Goal: Find contact information: Find contact information

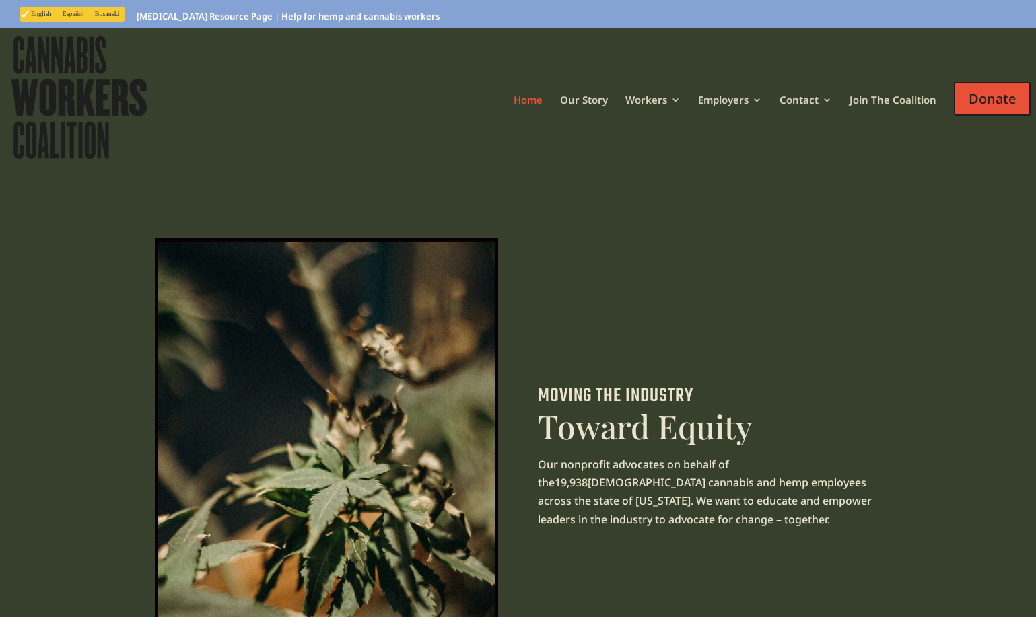
click at [209, 90] on div at bounding box center [523, 97] width 1036 height 129
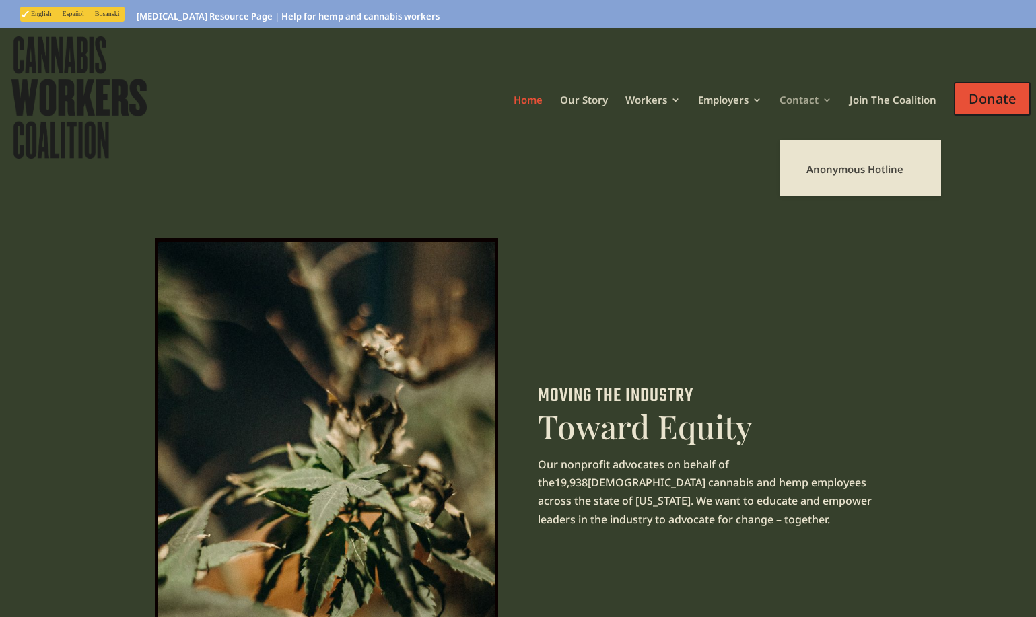
click at [814, 98] on link "Contact" at bounding box center [806, 117] width 53 height 45
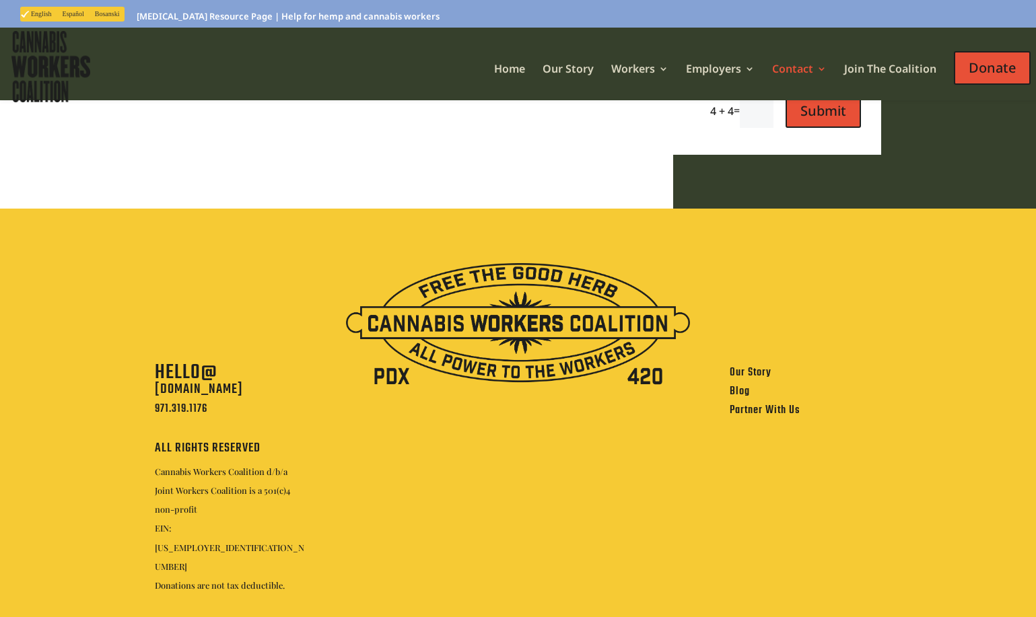
scroll to position [323, 0]
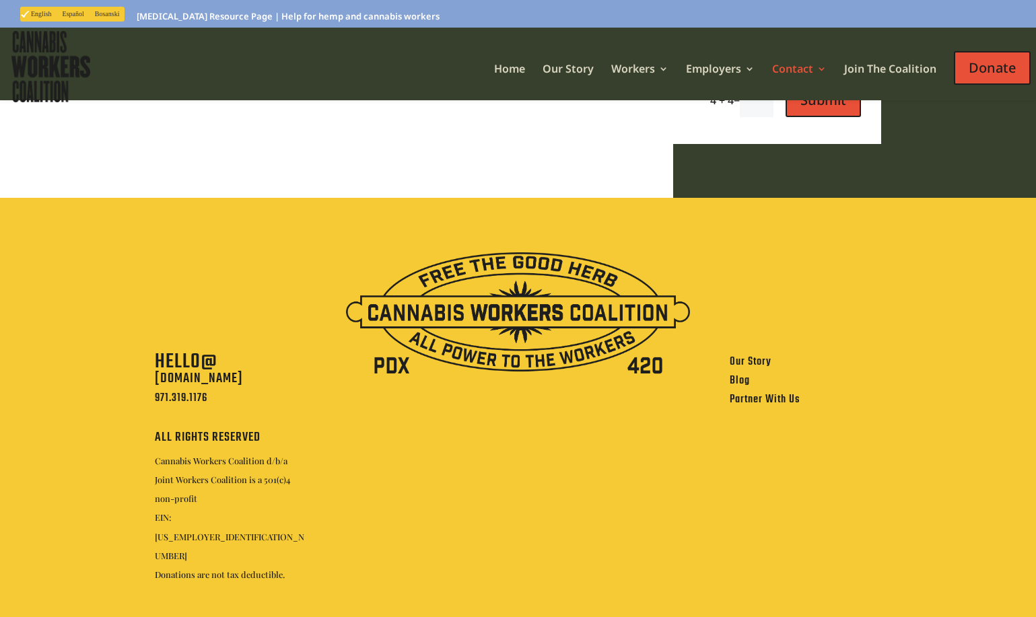
drag, startPoint x: 47, startPoint y: 69, endPoint x: 45, endPoint y: 83, distance: 14.9
click at [47, 69] on img at bounding box center [50, 67] width 85 height 78
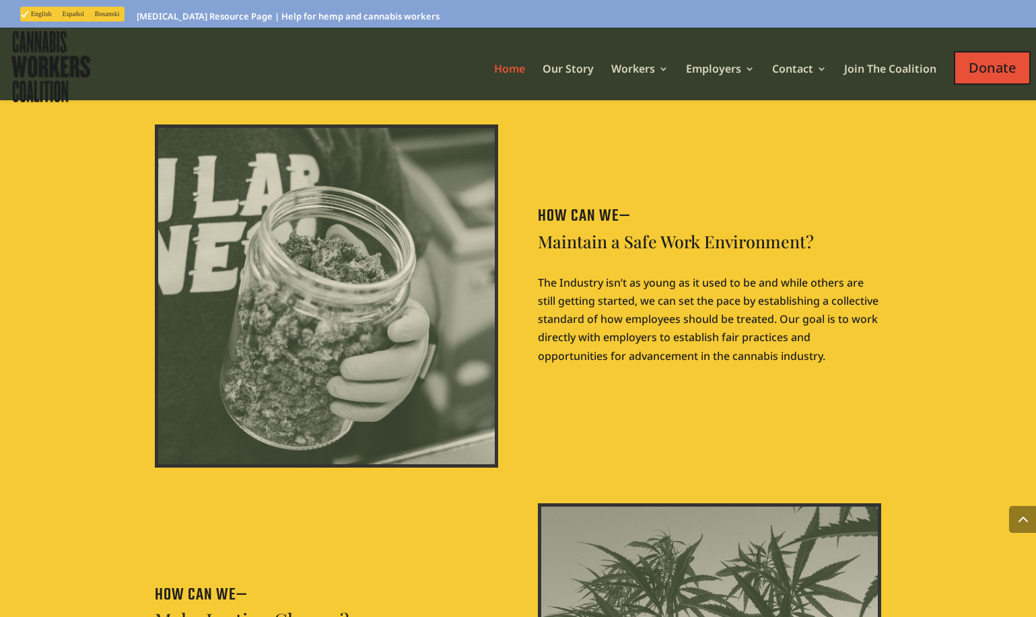
scroll to position [1562, 0]
